Goal: Task Accomplishment & Management: Manage account settings

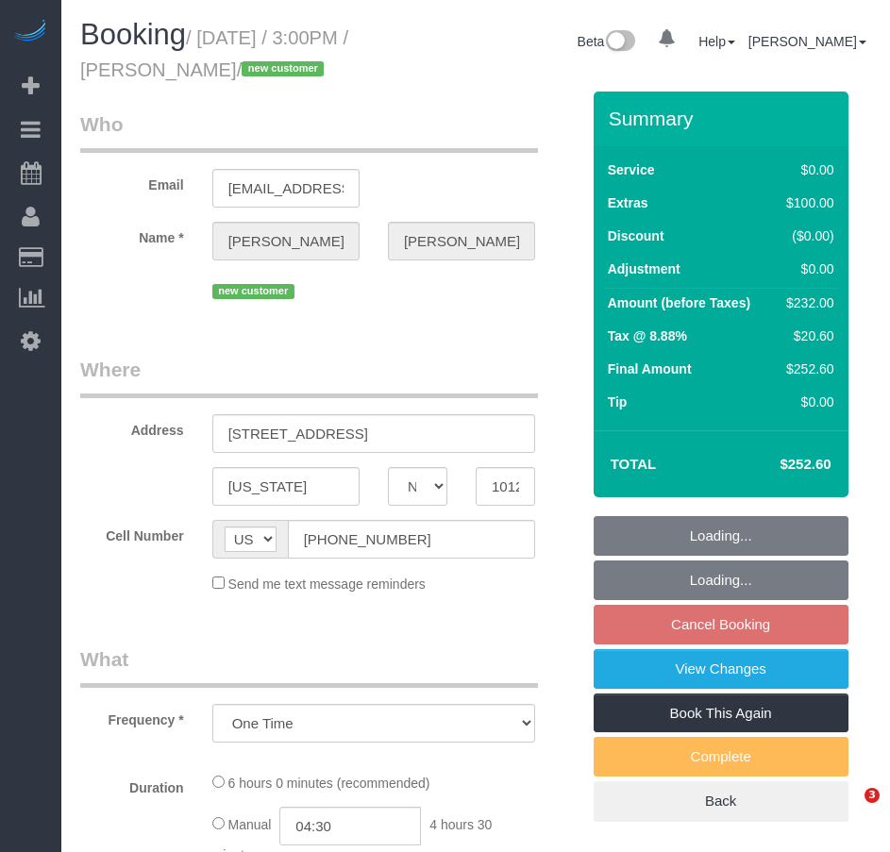
select select "NY"
select select "string:stripe-pm_1RvpYI4VGloSiKo7qMrr0fpT"
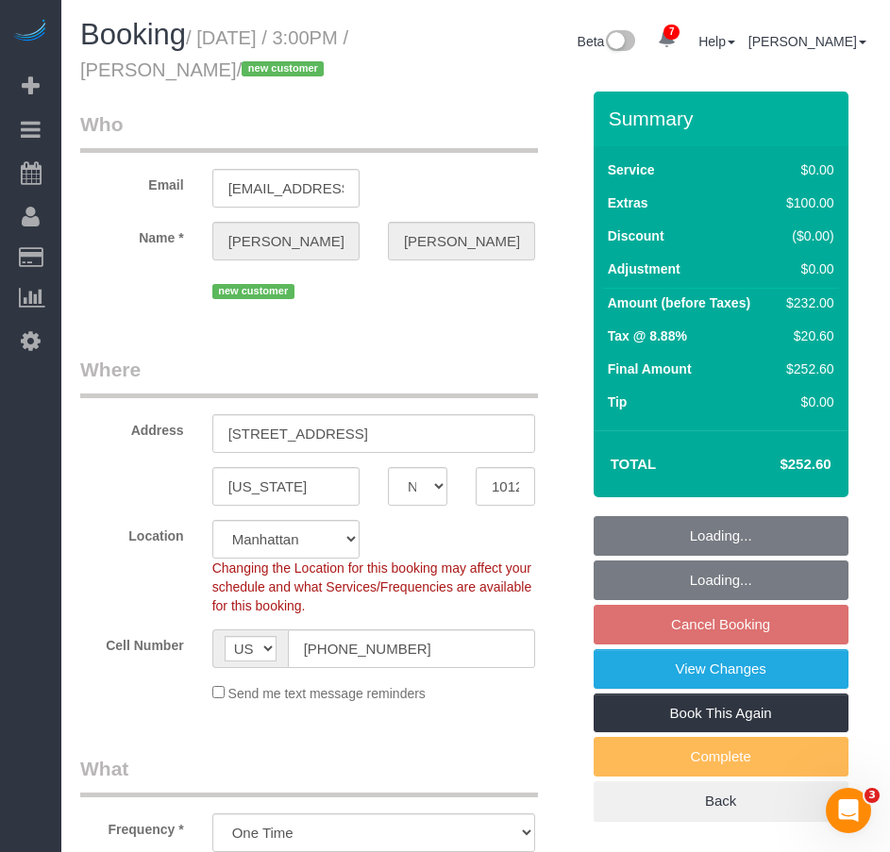
select select "spot4"
select select "number:57"
select select "number:79"
select select "number:15"
select select "number:5"
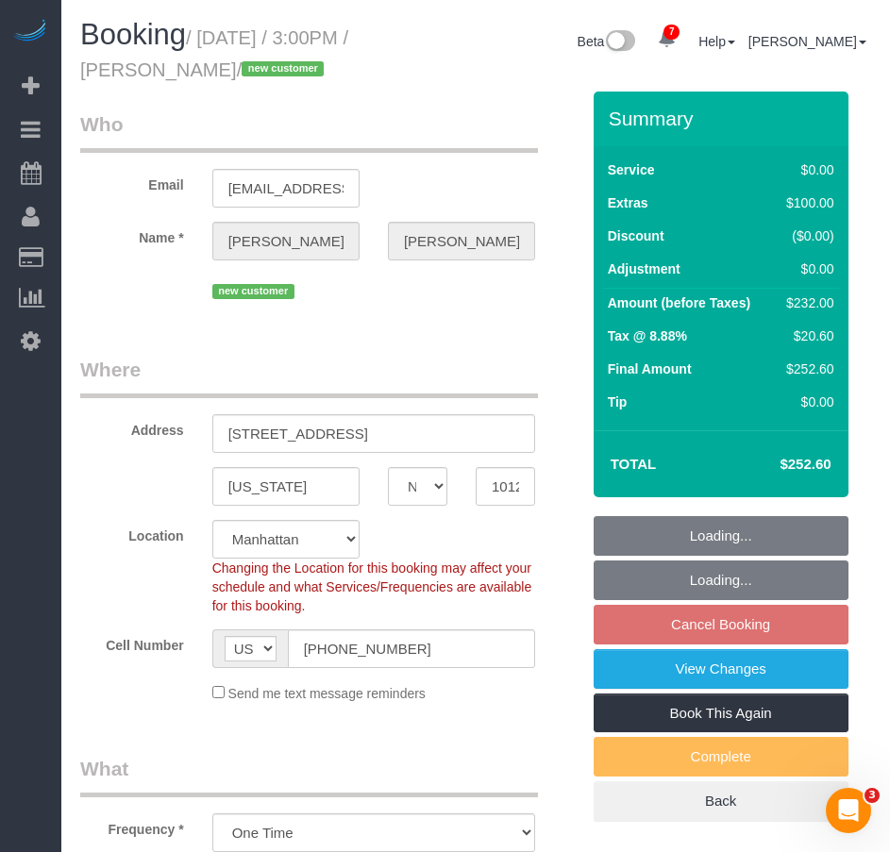
select select "2"
select select "object:1357"
select select "2"
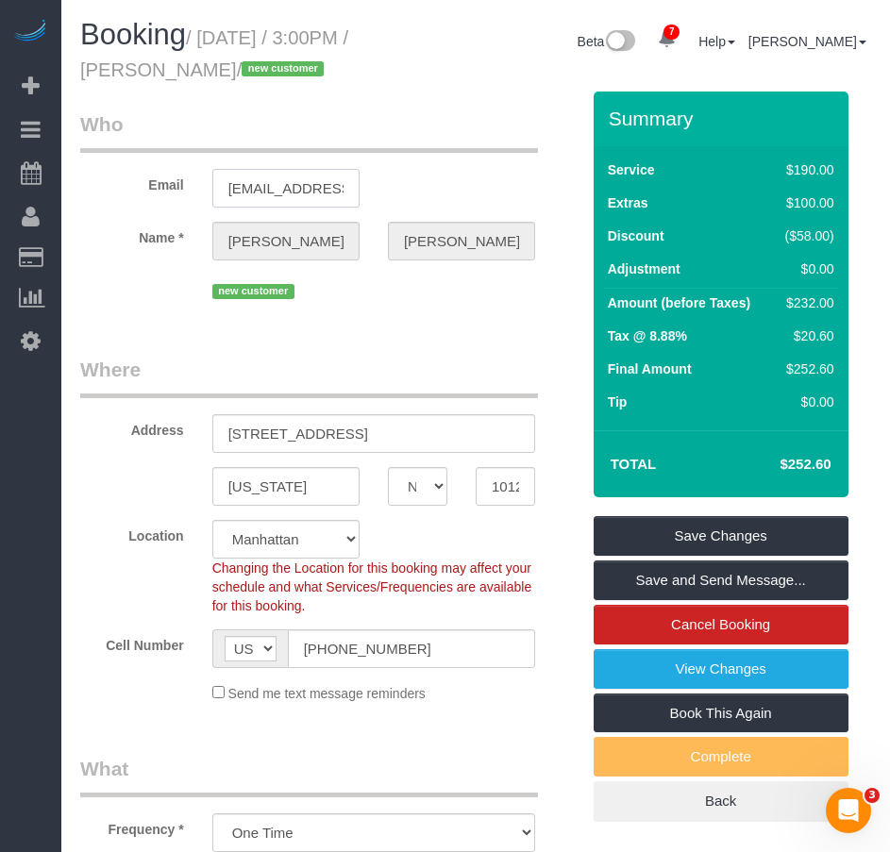
scroll to position [0, 31]
drag, startPoint x: 228, startPoint y: 190, endPoint x: 349, endPoint y: 189, distance: 120.8
click at [351, 188] on input "kncoolidge@gmail.com" at bounding box center [285, 188] width 147 height 39
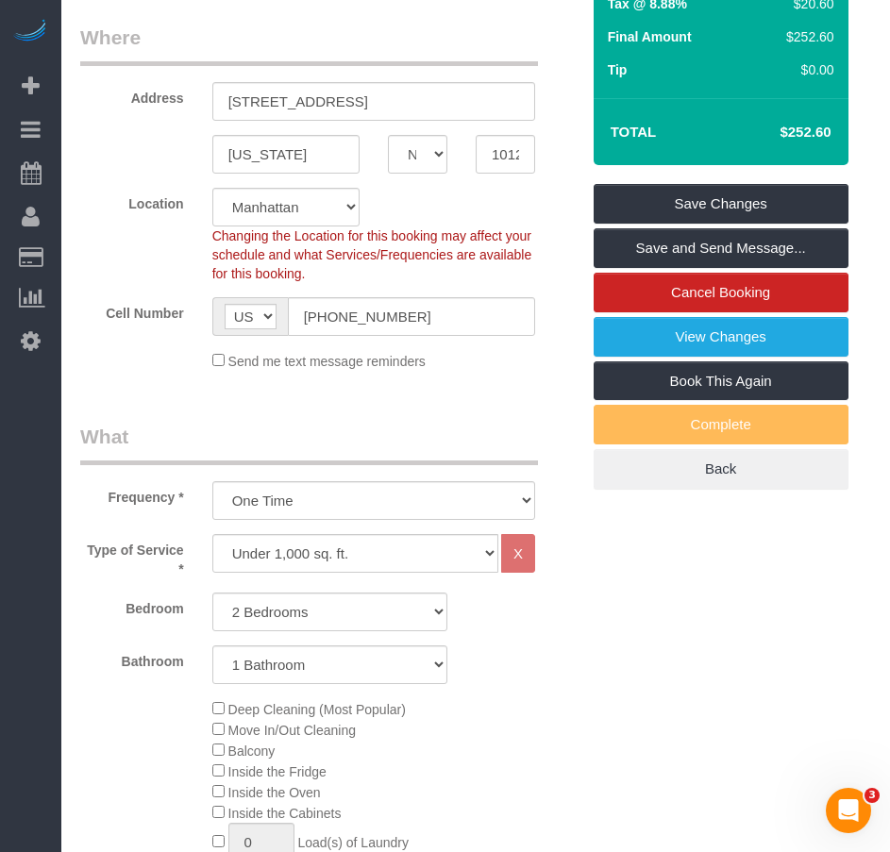
scroll to position [377, 0]
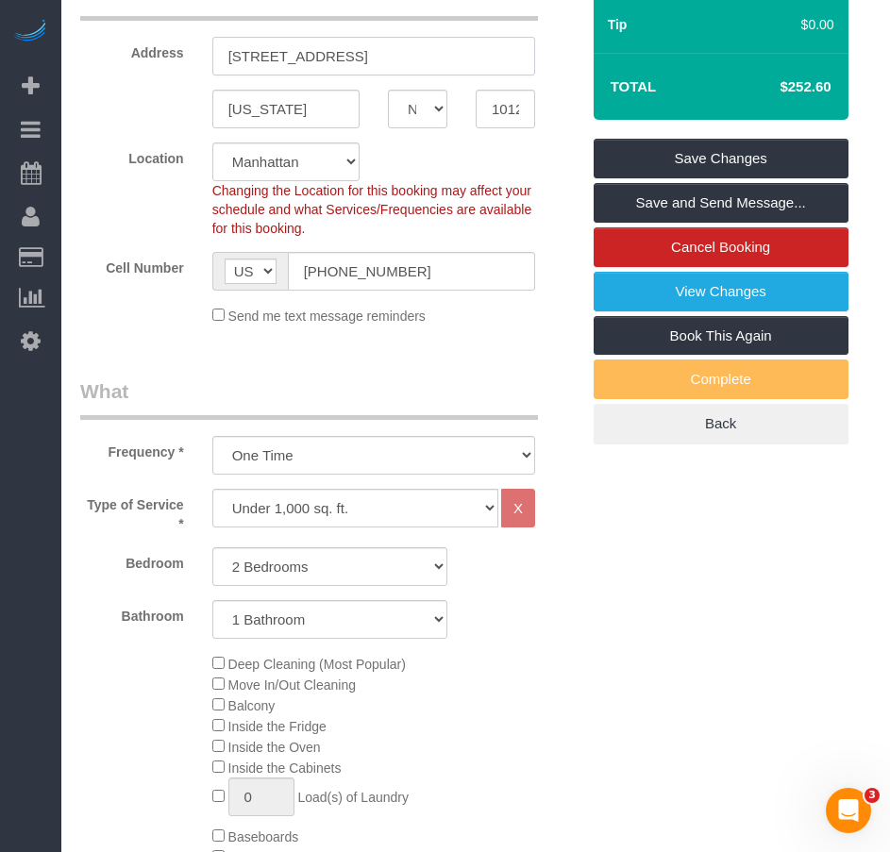
click at [313, 59] on input "120 E 89th St Apt 5i" at bounding box center [373, 56] width 323 height 39
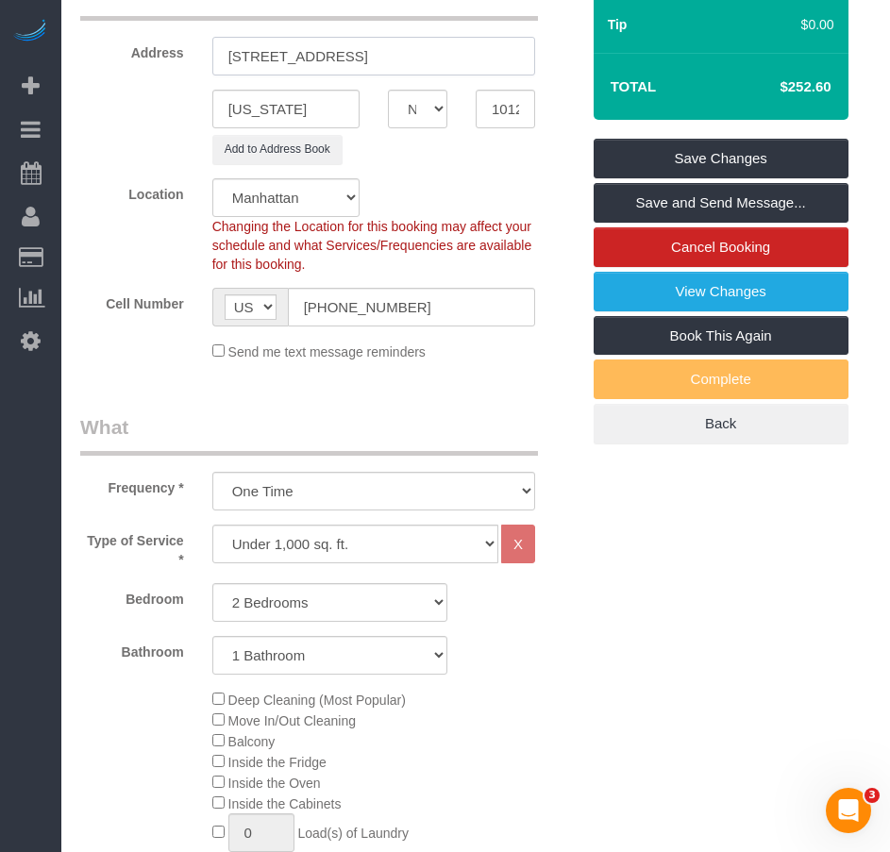
click at [396, 64] on input "120 E 89th Street, Apt 5i" at bounding box center [373, 56] width 323 height 39
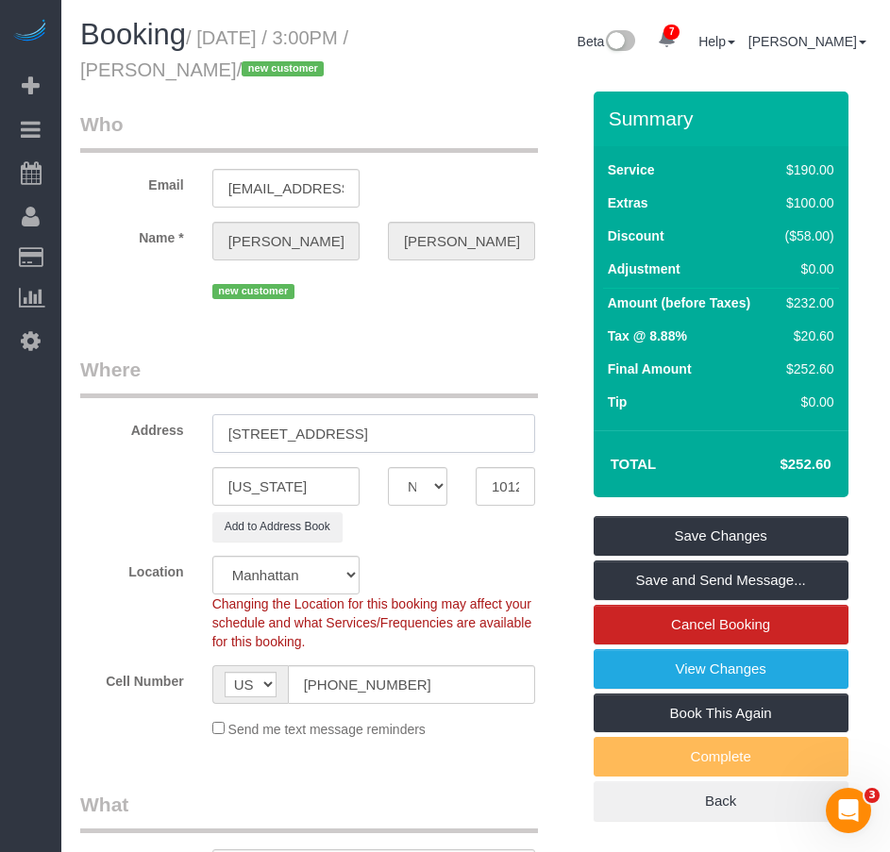
drag, startPoint x: 394, startPoint y: 431, endPoint x: 210, endPoint y: 427, distance: 183.1
click at [210, 427] on div "120 E 89th Street, Apt 5I" at bounding box center [373, 433] width 351 height 39
click at [394, 429] on input "120 E 89th Street, Apt 5I" at bounding box center [373, 433] width 323 height 39
type input "120 E 89th Street, Apt 5I"
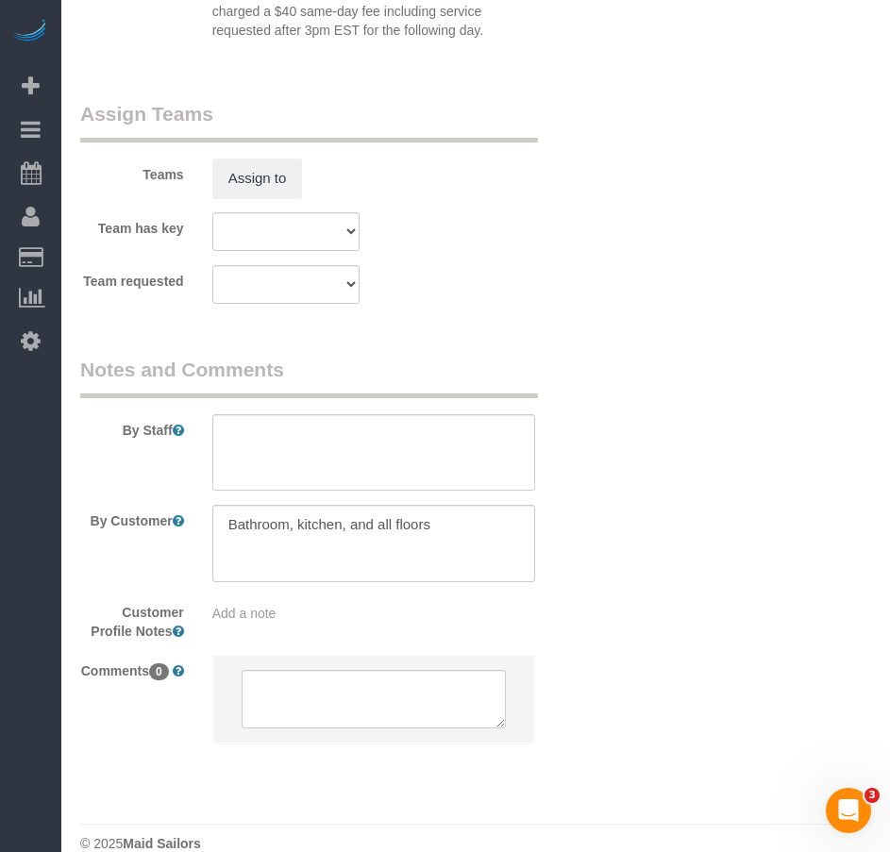
scroll to position [2626, 0]
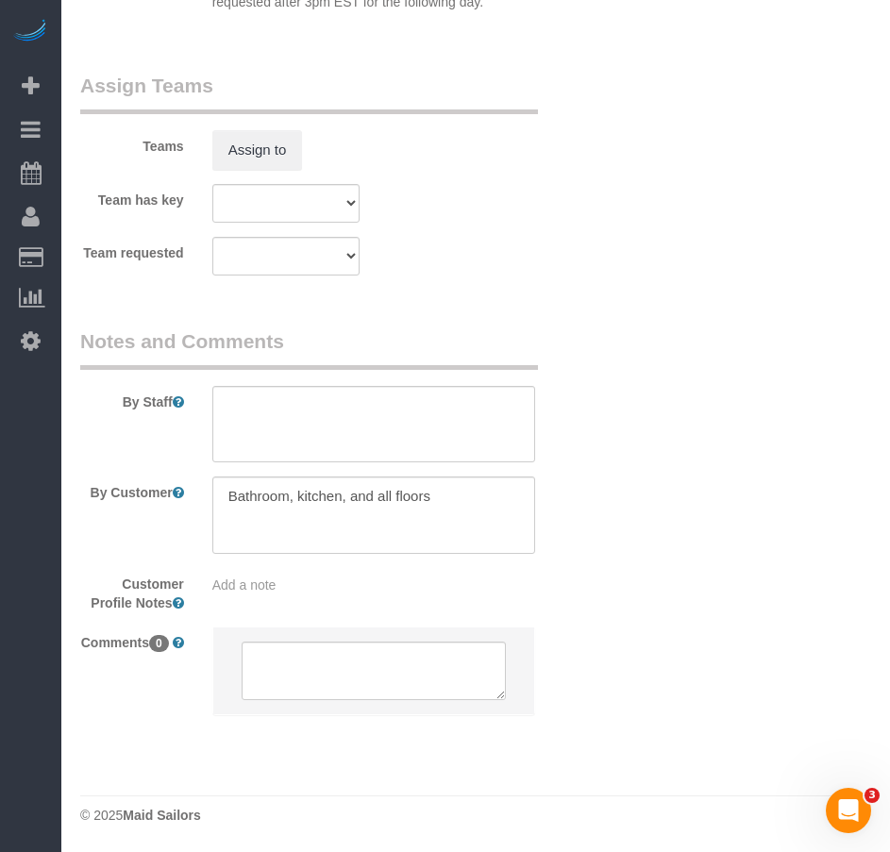
click at [265, 592] on span "Add a note" at bounding box center [244, 585] width 64 height 15
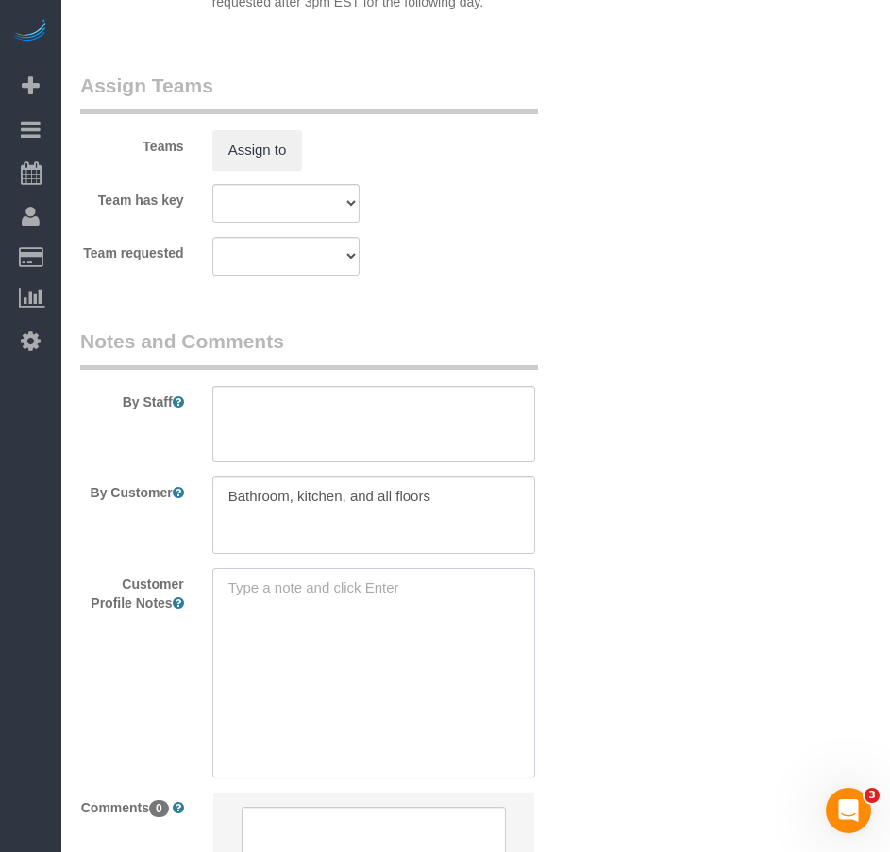
paste textarea "https://www.redfin.com/NY/New-York/120-E-89th-St-10128/unit-5I/home/191636372"
type textarea "https://www.redfin.com/NY/New-York/120-E-89th-St-10128/unit-5I/home/191636372"
click at [562, 599] on div "Customer Profile Notes https://www.redfin.com/NY/New-York/120-E-89th-St-10128/u…" at bounding box center [330, 672] width 528 height 209
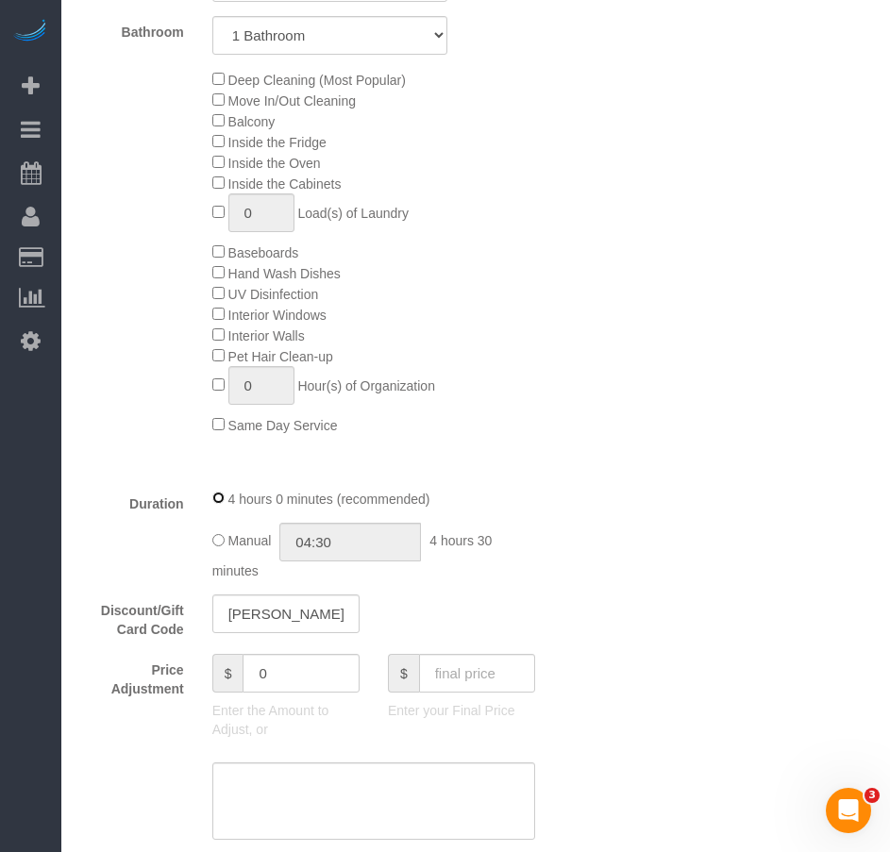
scroll to position [1211, 0]
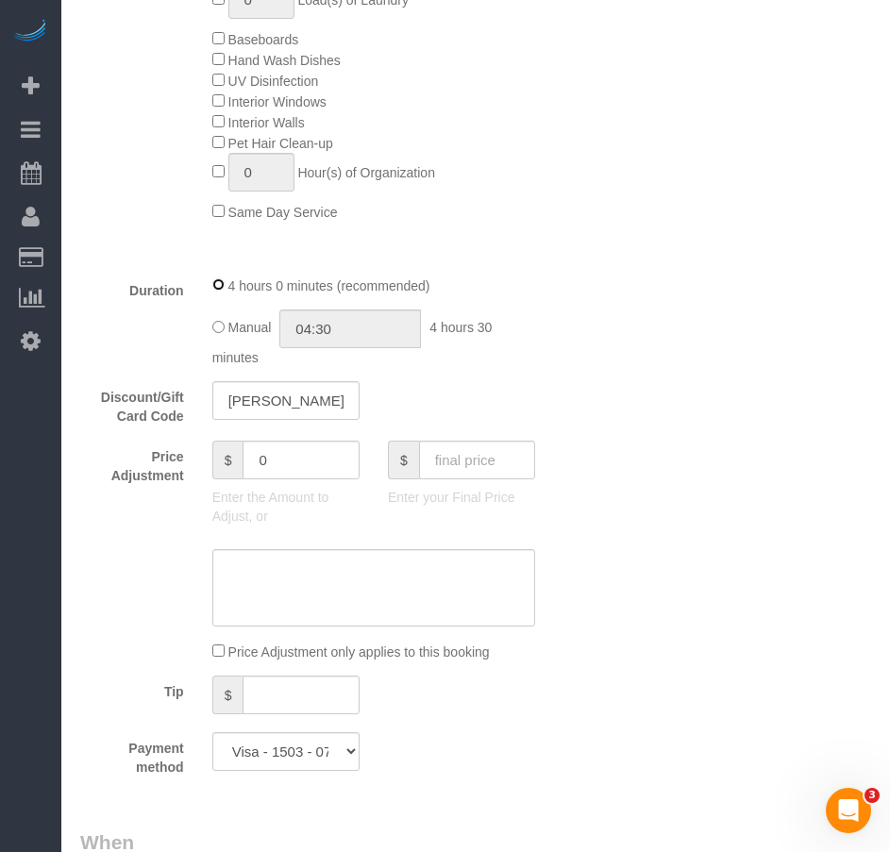
select select "spot58"
type input "04:00"
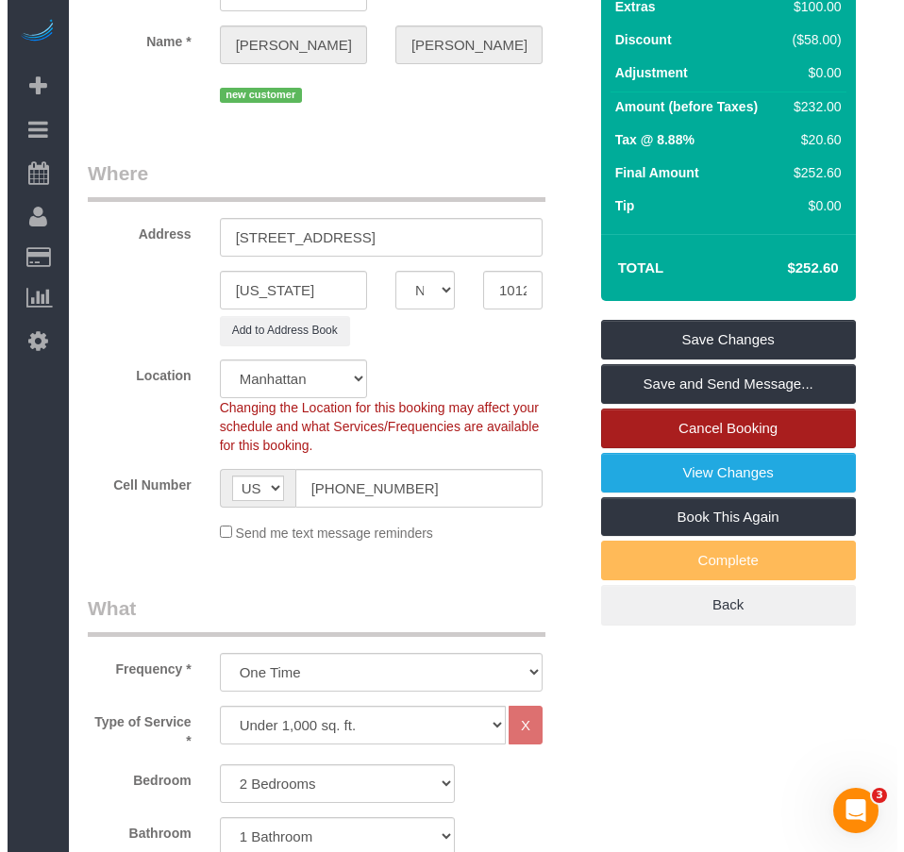
scroll to position [183, 0]
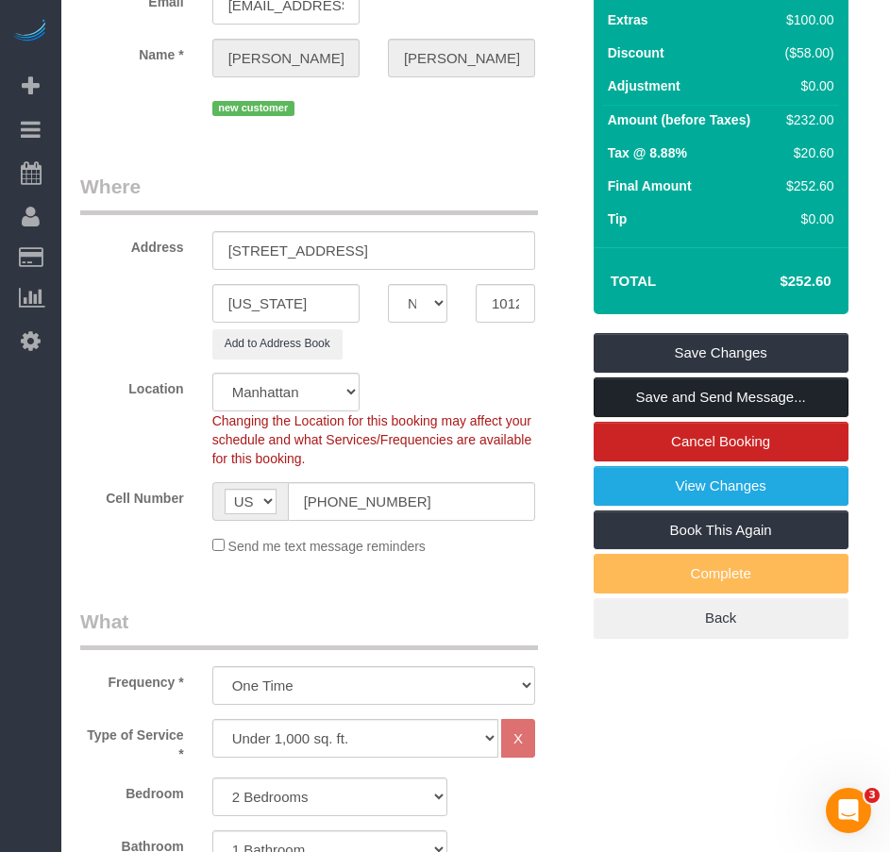
click at [687, 394] on link "Save and Send Message..." at bounding box center [721, 397] width 255 height 40
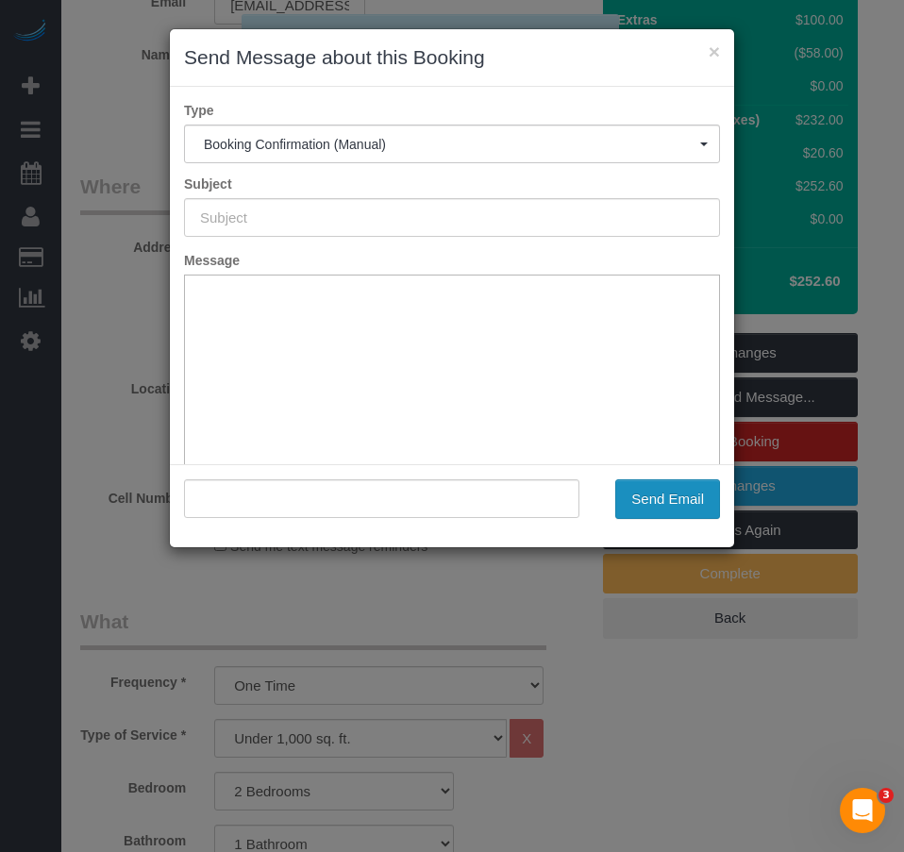
type input "Cleaning Confirmed for 08/15/2025 at 3:00pm"
type input ""Ryan Sherby" <kncoolidge@gmail.com>"
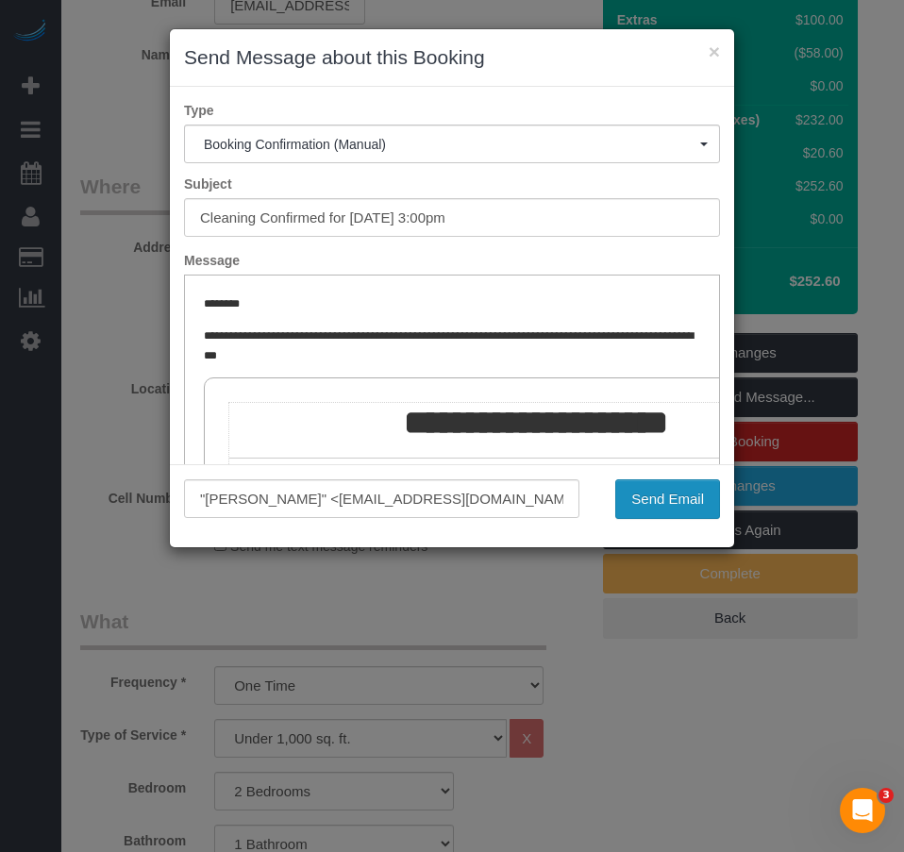
drag, startPoint x: 654, startPoint y: 500, endPoint x: 426, endPoint y: 180, distance: 393.1
click at [654, 500] on button "Send Email" at bounding box center [667, 499] width 105 height 40
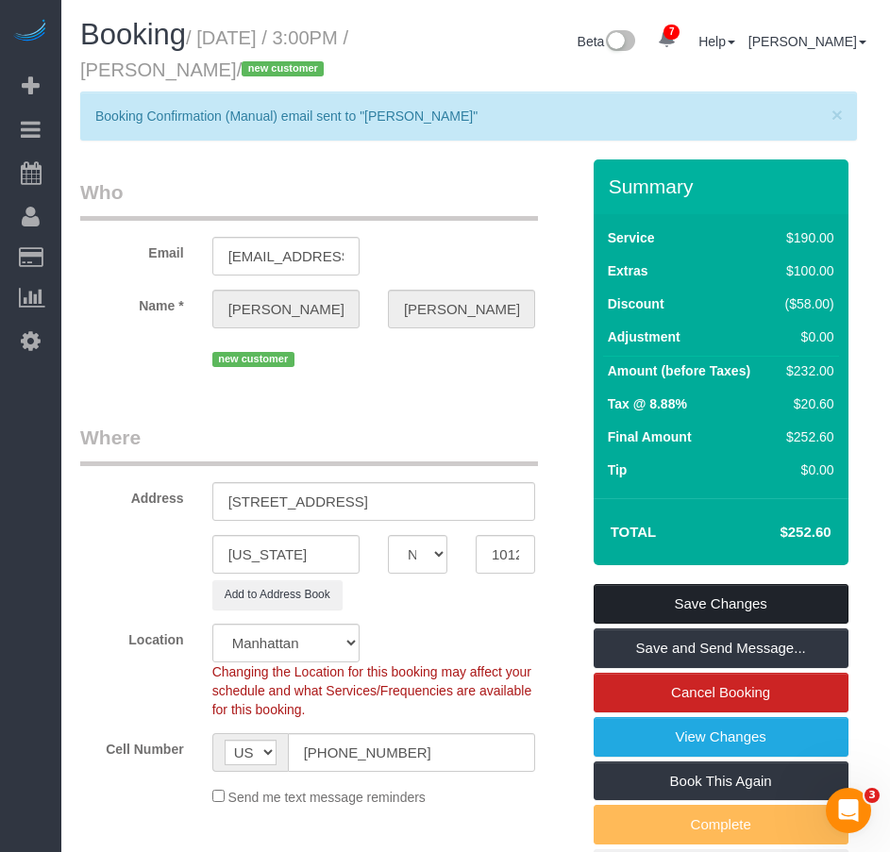
click at [710, 605] on link "Save Changes" at bounding box center [721, 604] width 255 height 40
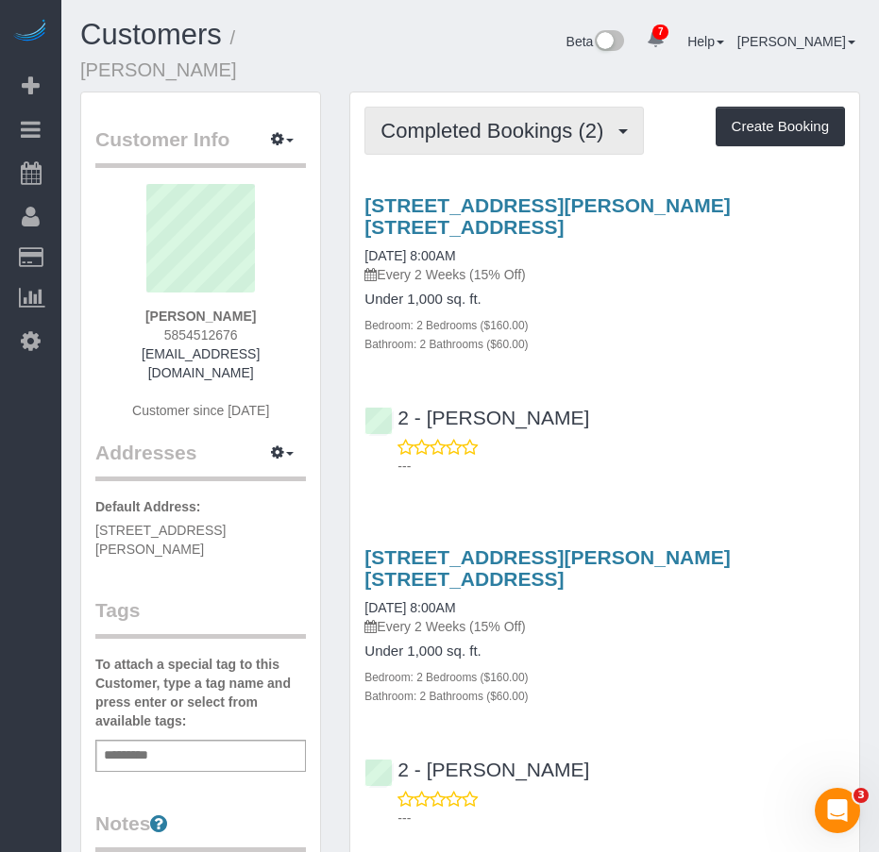
click at [439, 119] on span "Completed Bookings (2)" at bounding box center [496, 131] width 232 height 24
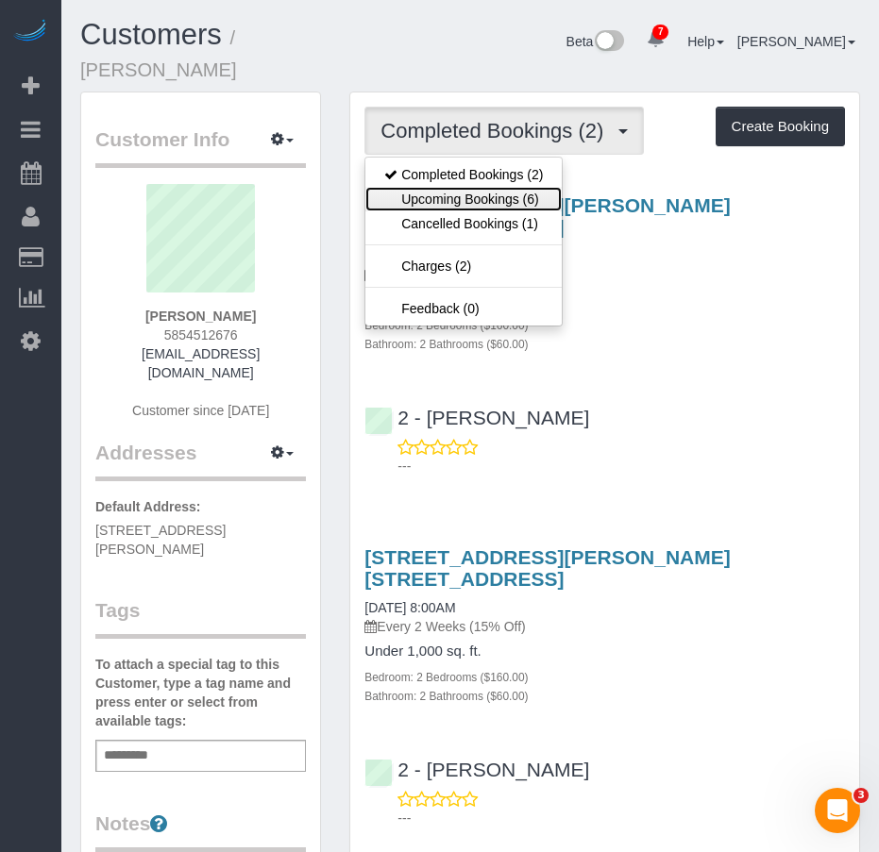
click at [427, 187] on link "Upcoming Bookings (6)" at bounding box center [463, 199] width 196 height 25
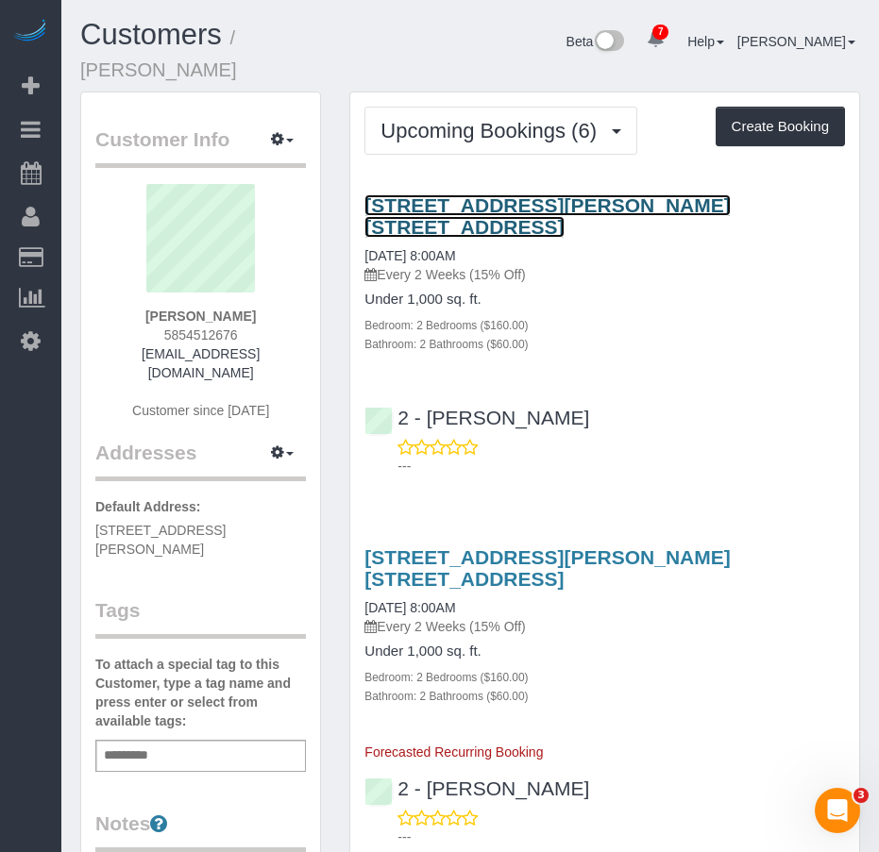
click at [402, 194] on link "[STREET_ADDRESS][PERSON_NAME] [STREET_ADDRESS]" at bounding box center [546, 215] width 365 height 43
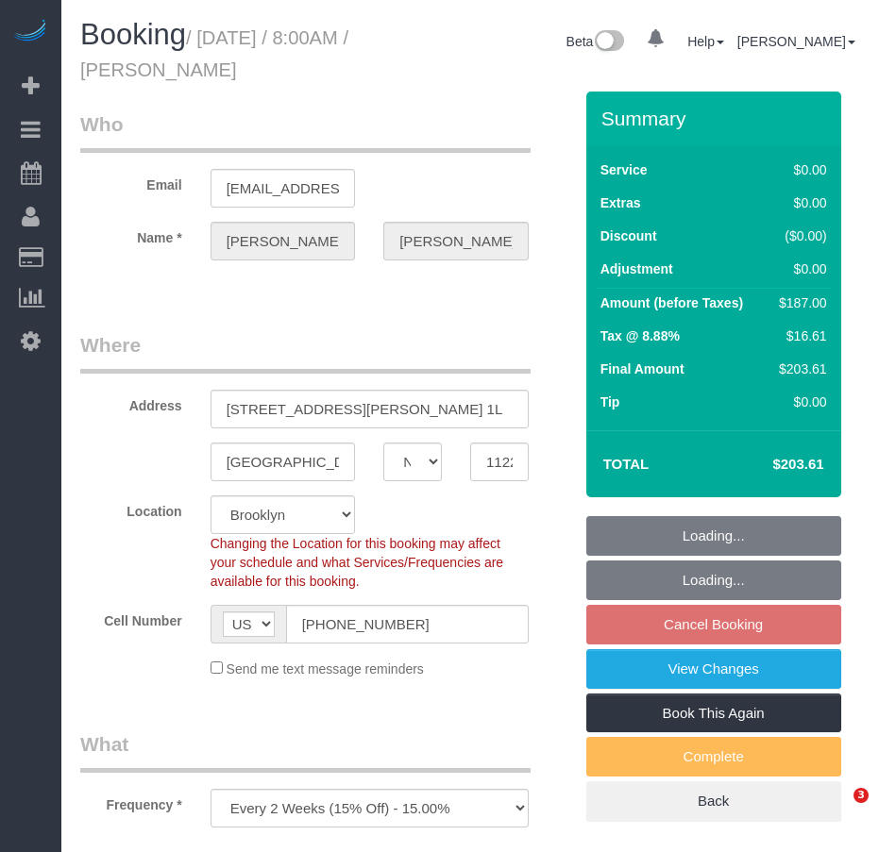
select select "NY"
select select "number:89"
select select "number:90"
select select "number:13"
select select "number:5"
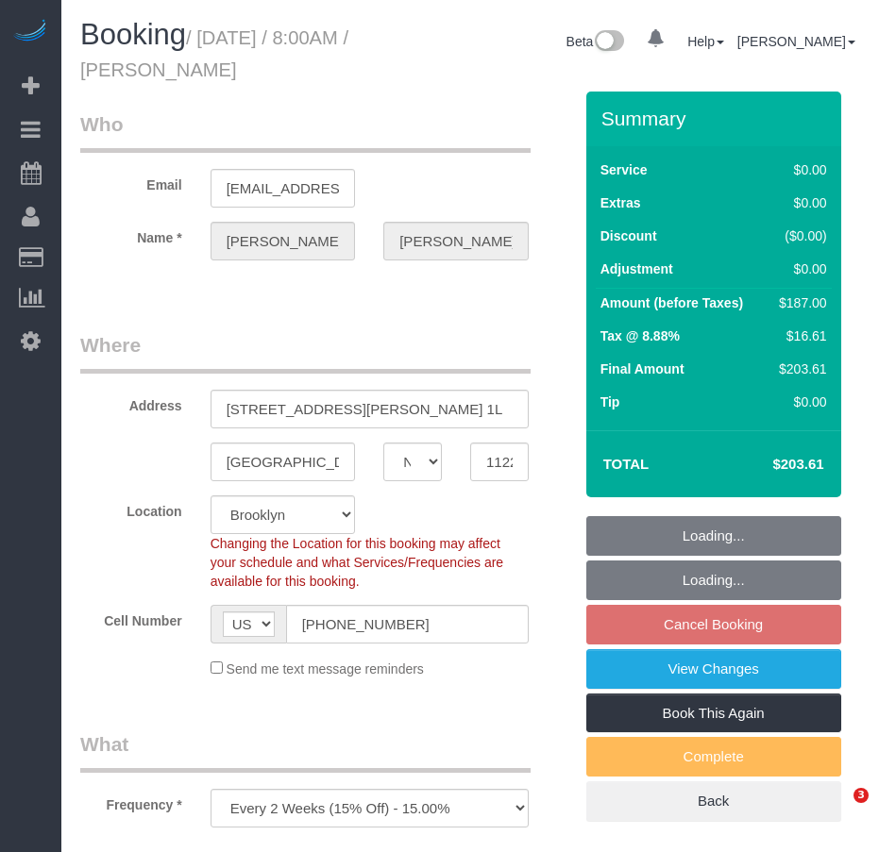
select select "object:825"
select select "string:stripe-pm_1Rgot54VGloSiKo7rhm5yy7q"
select select "spot1"
select select "2"
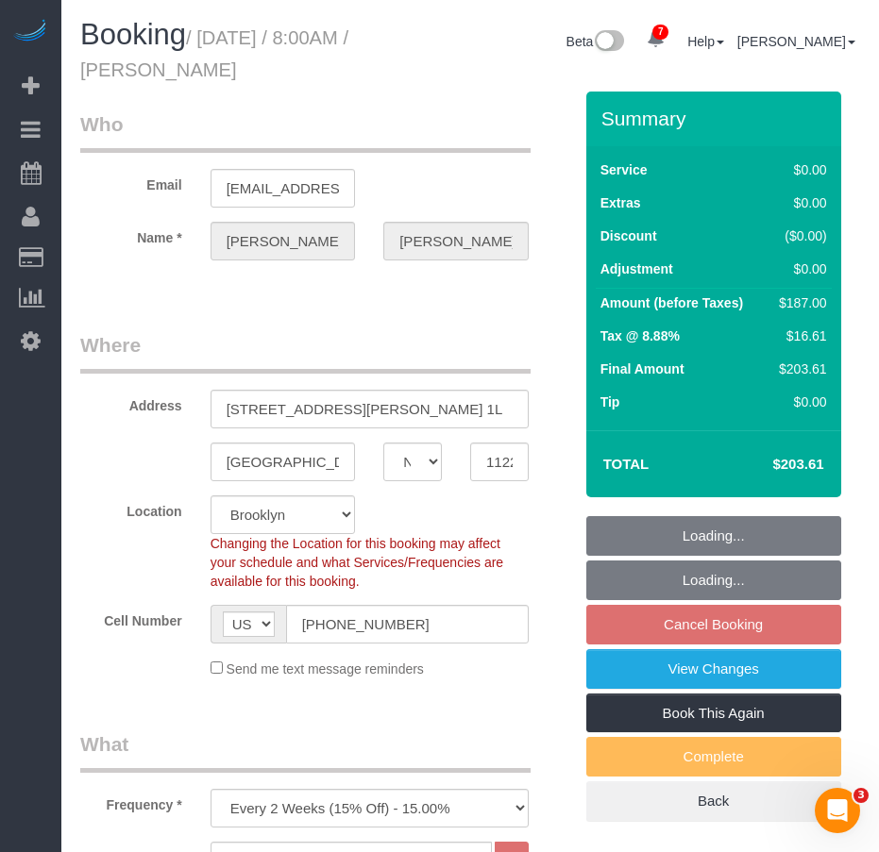
select select "2"
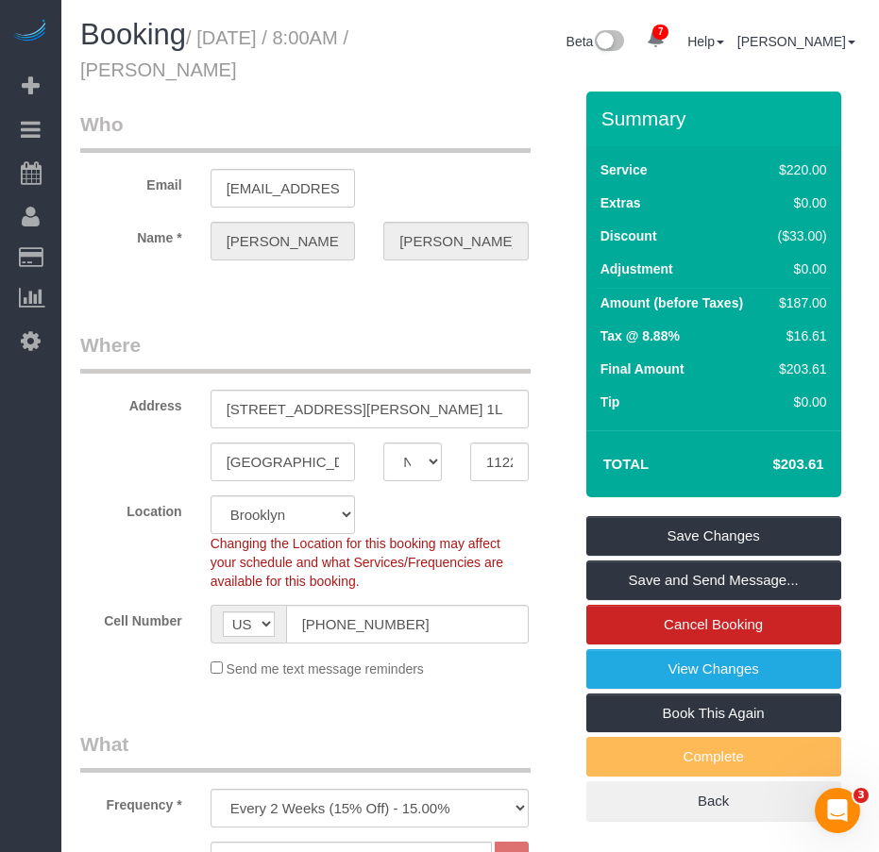
drag, startPoint x: 226, startPoint y: 40, endPoint x: 297, endPoint y: 71, distance: 77.3
click at [297, 71] on h1 "Booking / August 16, 2025 / 8:00AM / Ryan Gallagher" at bounding box center [234, 51] width 309 height 64
copy small "August 16, 2025 / 8:00AM / Ryan Gallagher"
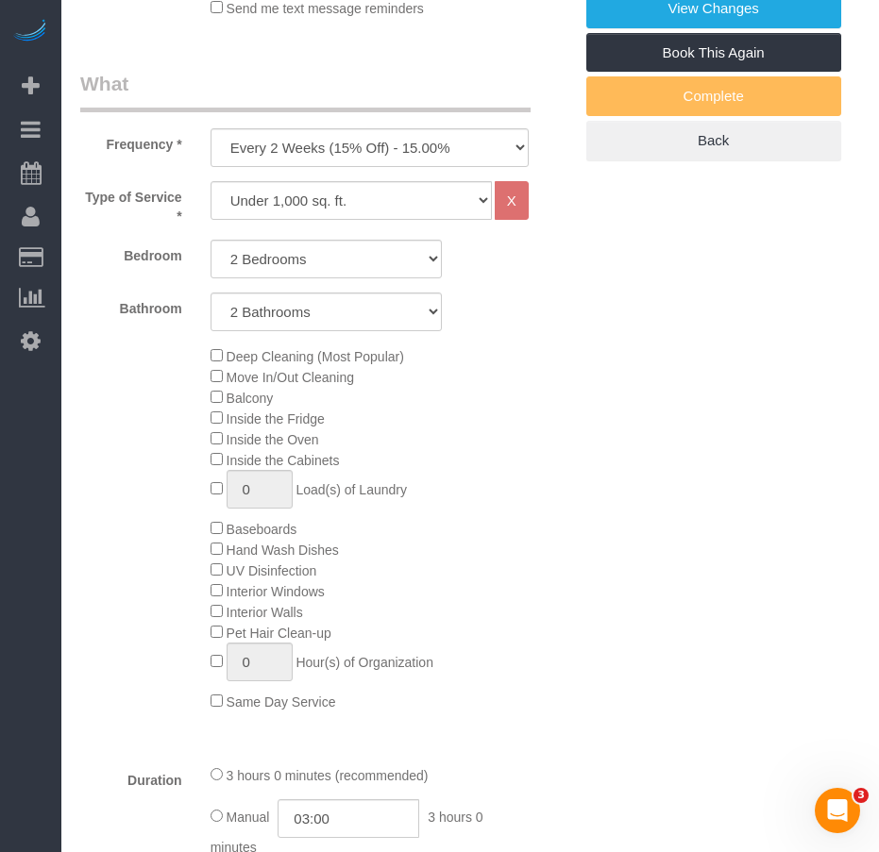
scroll to position [283, 0]
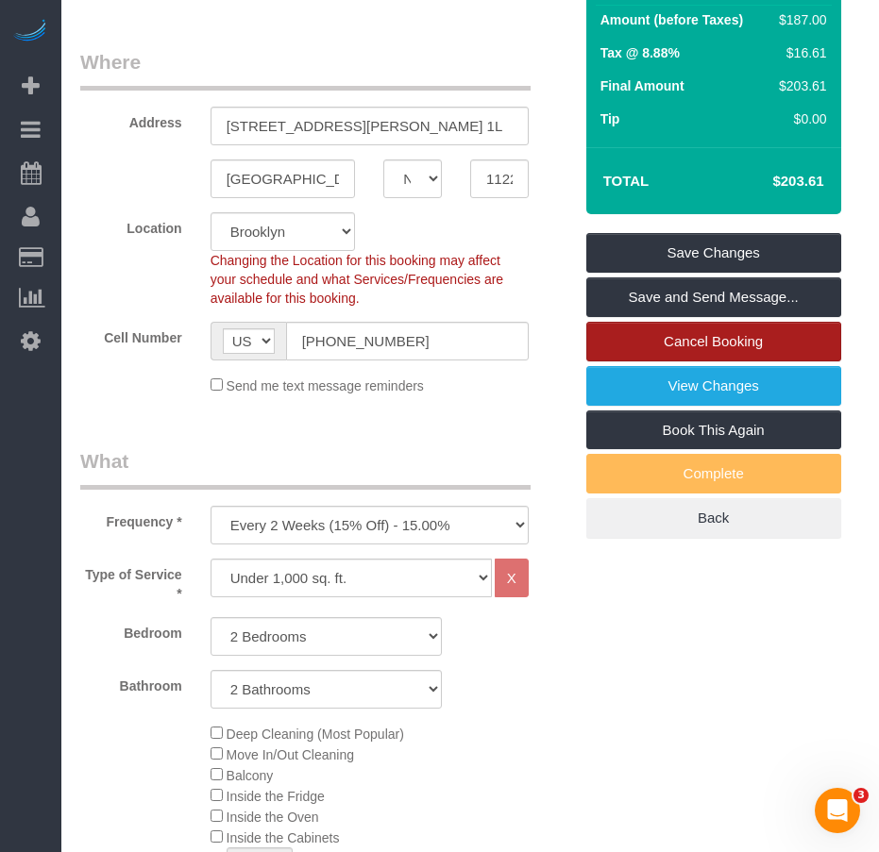
click at [701, 343] on link "Cancel Booking" at bounding box center [713, 342] width 255 height 40
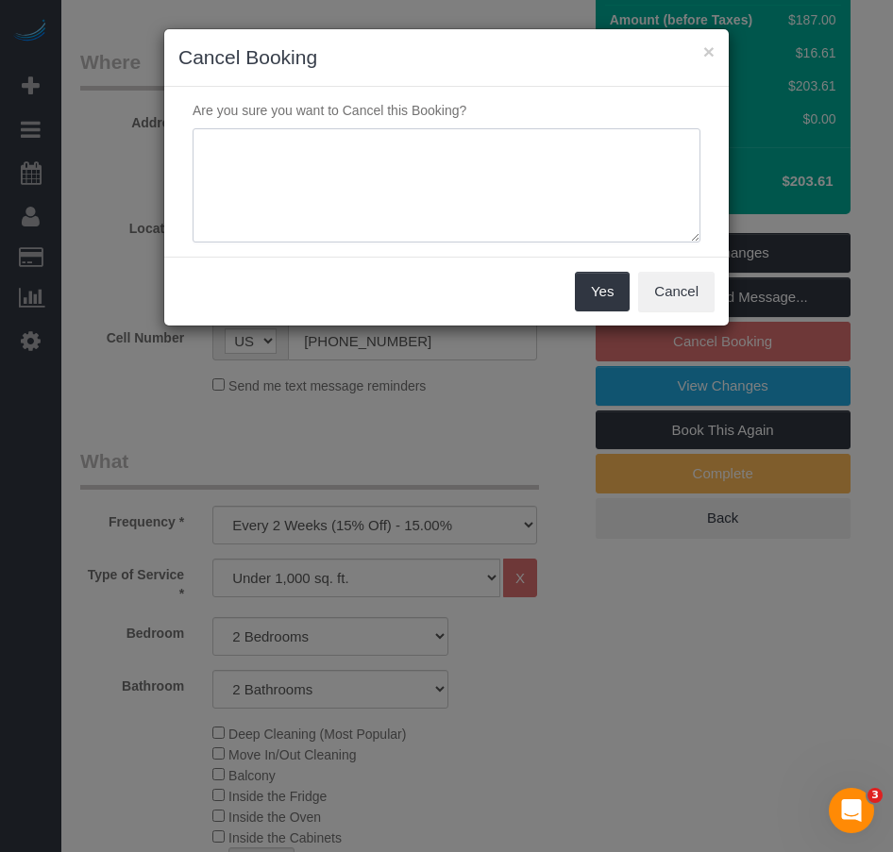
click at [290, 151] on textarea at bounding box center [447, 185] width 508 height 115
type textarea "cmr requested"
click at [603, 294] on button "Yes" at bounding box center [602, 292] width 55 height 40
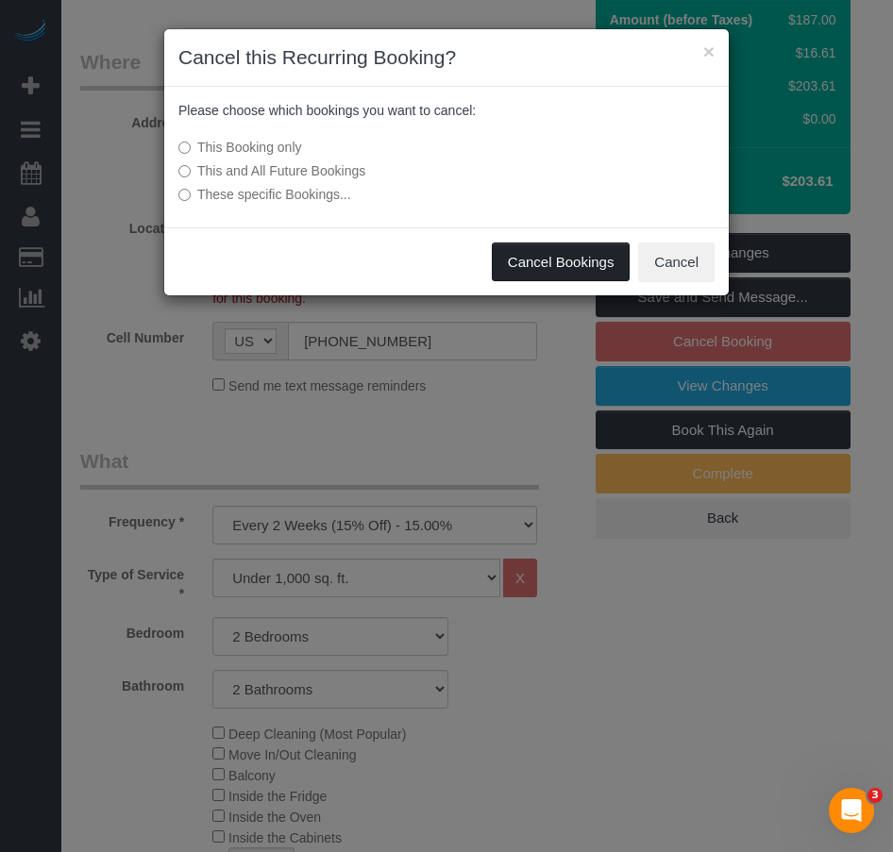
click at [552, 260] on button "Cancel Bookings" at bounding box center [561, 263] width 139 height 40
